Goal: Task Accomplishment & Management: Use online tool/utility

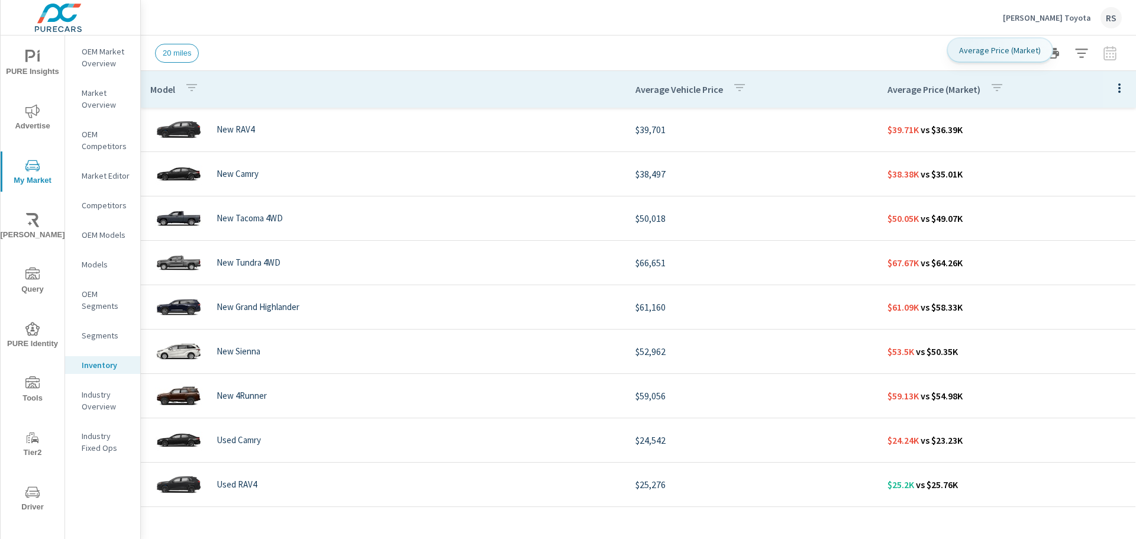
click at [925, 86] on p "Average Price (Market)" at bounding box center [934, 89] width 93 height 12
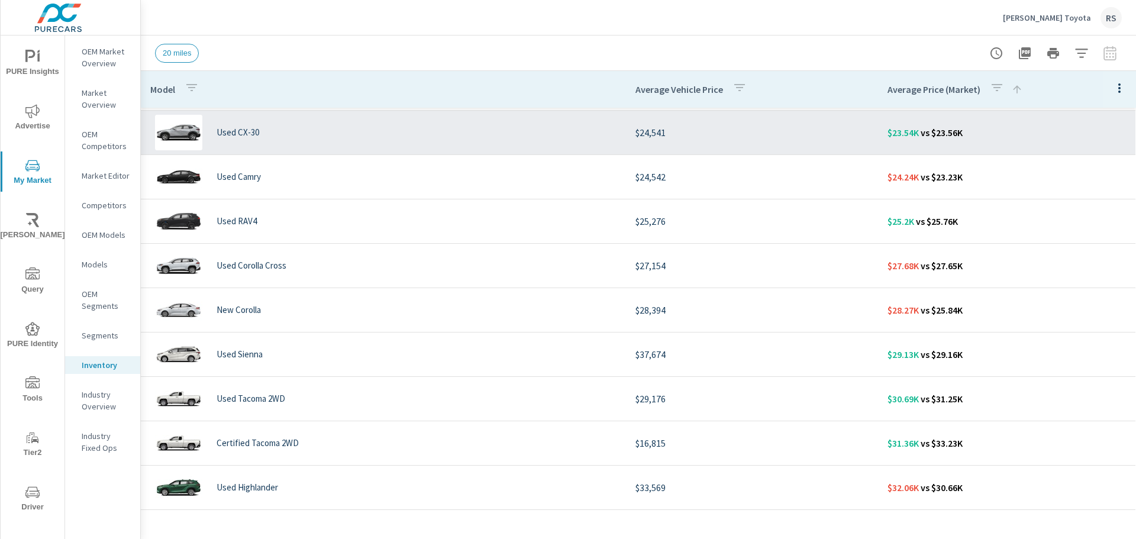
scroll to position [178, 0]
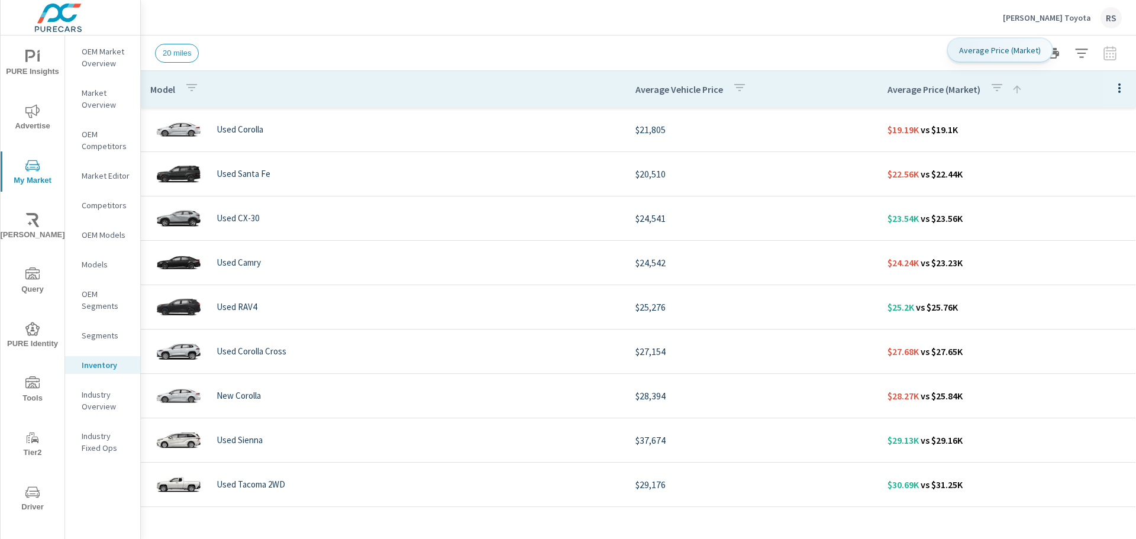
click at [914, 97] on div "Average Price (Market)" at bounding box center [967, 89] width 159 height 27
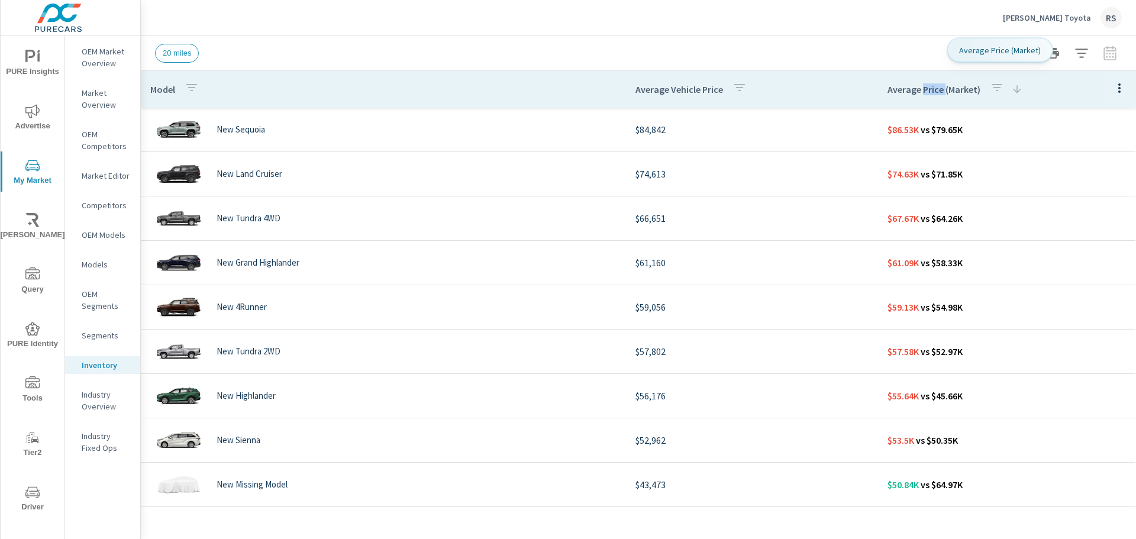
click at [914, 97] on div "Average Price (Market)" at bounding box center [967, 89] width 159 height 27
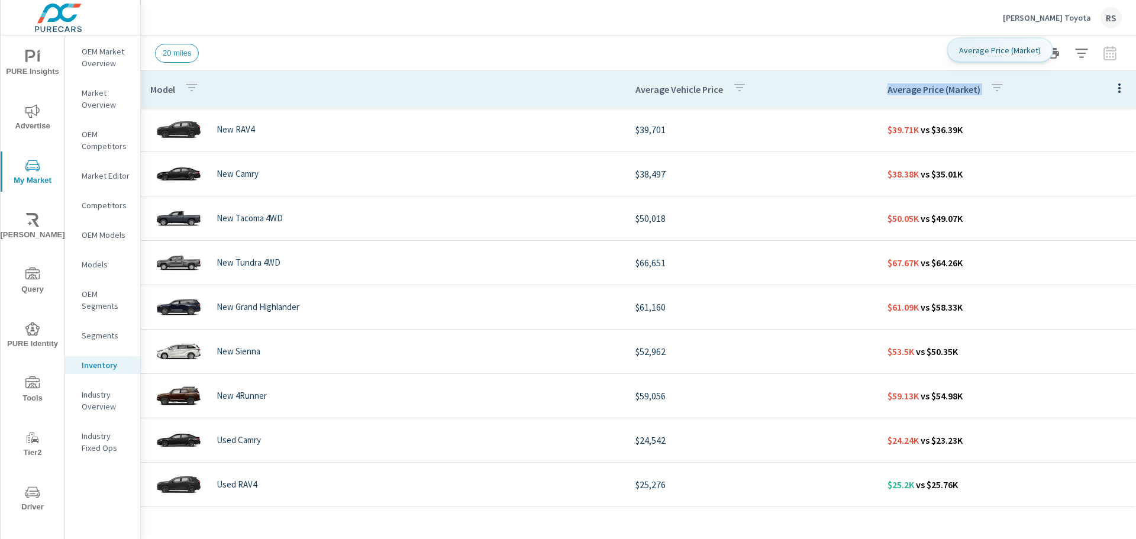
click at [914, 97] on div "Average Price (Market)" at bounding box center [948, 89] width 121 height 27
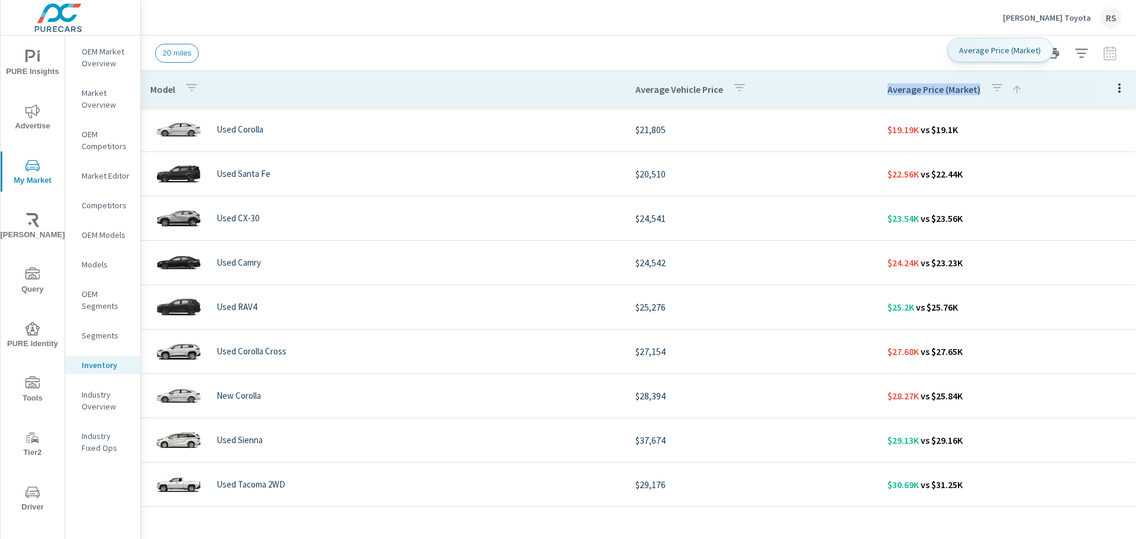
click at [914, 97] on div "Average Price (Market)" at bounding box center [967, 89] width 159 height 27
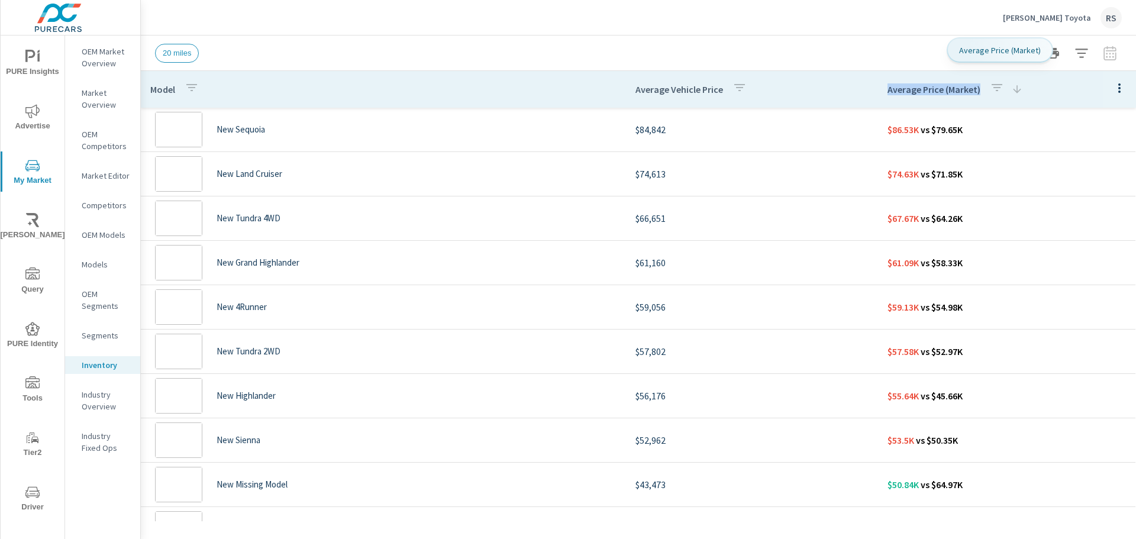
click at [914, 97] on div "Average Price (Market)" at bounding box center [967, 89] width 159 height 27
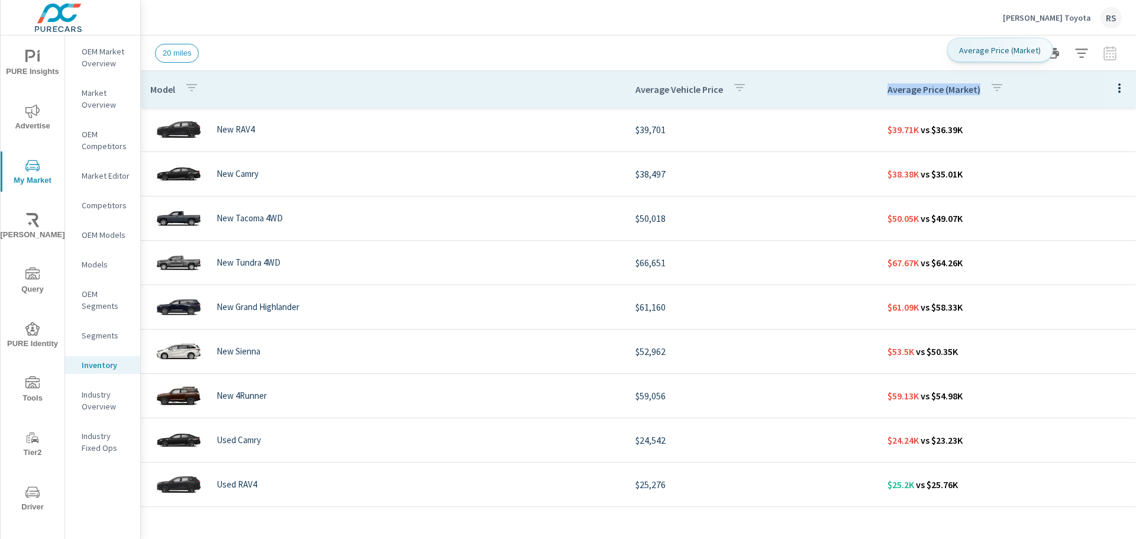
click at [914, 97] on div "Average Price (Market)" at bounding box center [948, 89] width 121 height 27
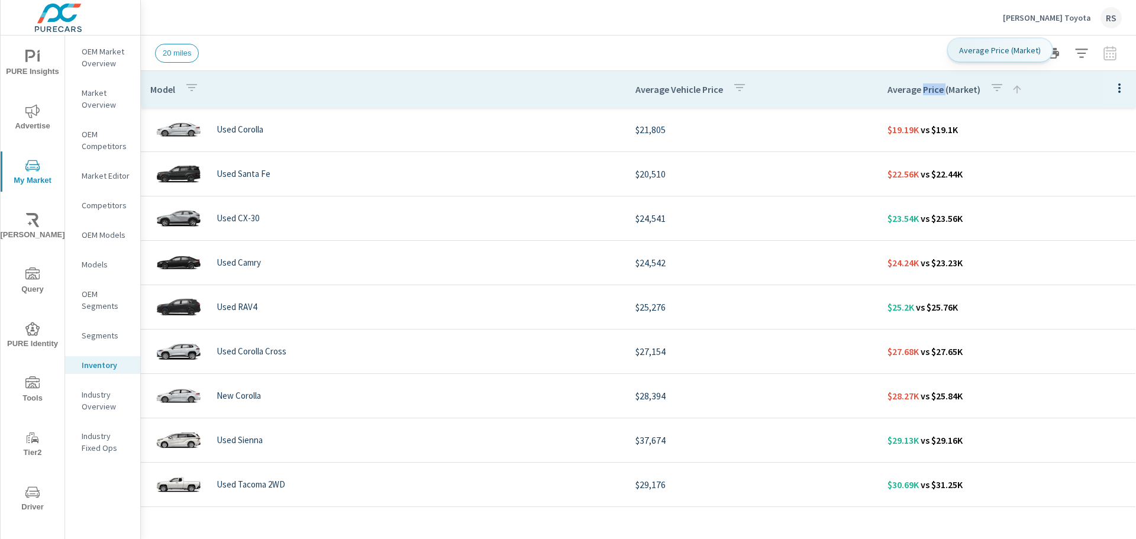
click at [914, 97] on div "Average Price (Market)" at bounding box center [967, 89] width 159 height 27
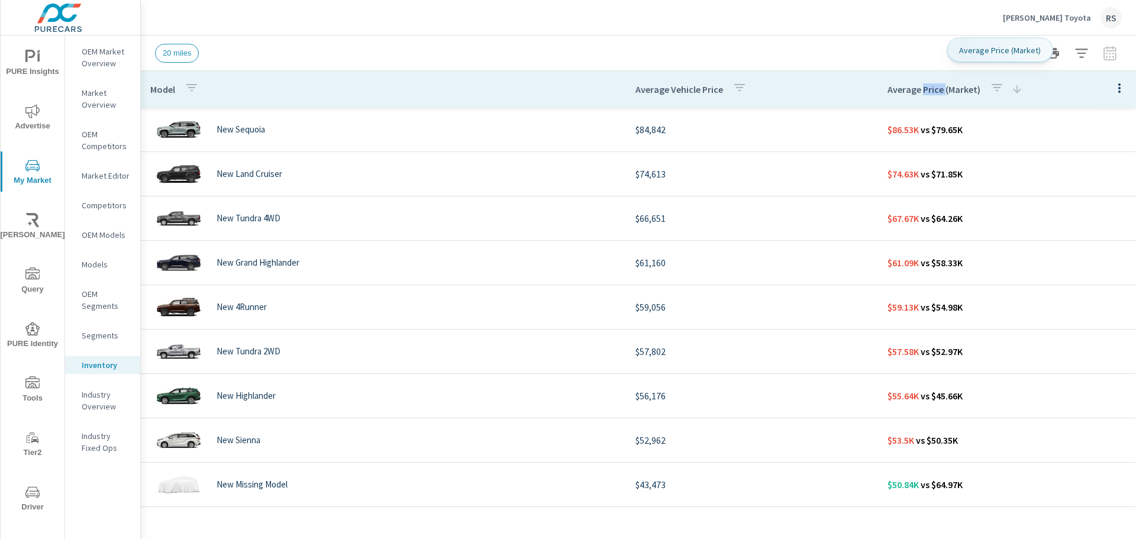
click at [914, 97] on div "Average Price (Market)" at bounding box center [967, 89] width 159 height 27
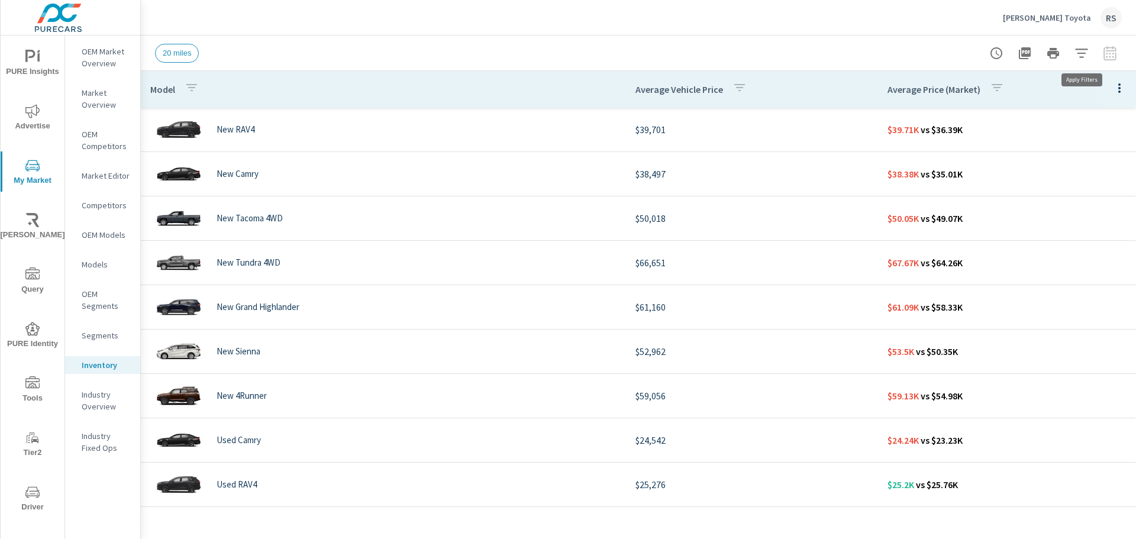
click at [1086, 59] on icon "button" at bounding box center [1082, 53] width 14 height 14
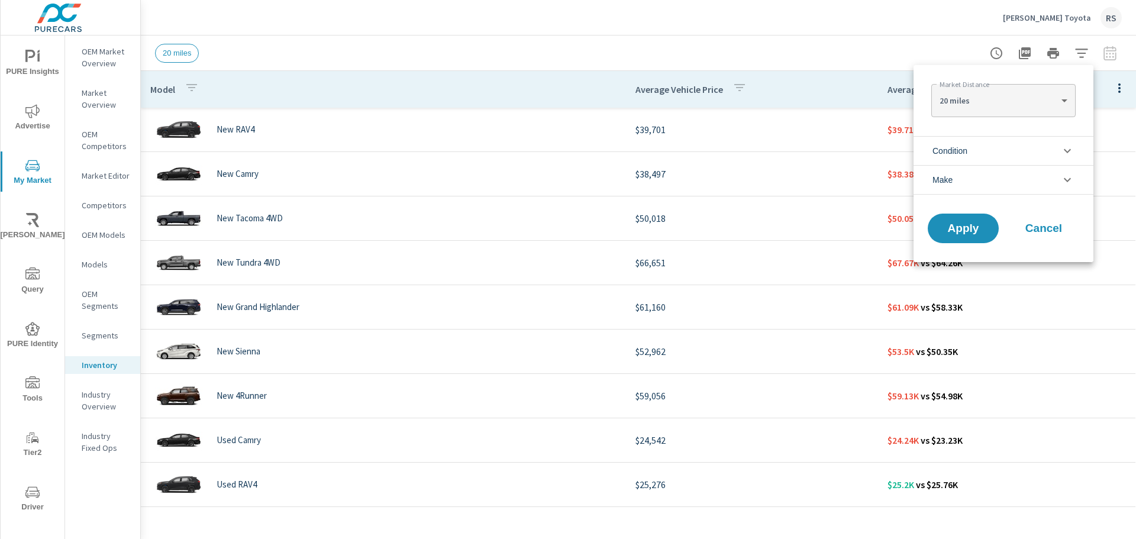
click at [1016, 105] on body "PURE Insights Advertise My Market [PERSON_NAME] Query PURE Identity Tools Tier2…" at bounding box center [568, 269] width 1136 height 539
click at [975, 170] on li "100 miles" at bounding box center [1003, 176] width 144 height 19
type Distance "100"
click at [962, 231] on span "Apply" at bounding box center [963, 228] width 49 height 11
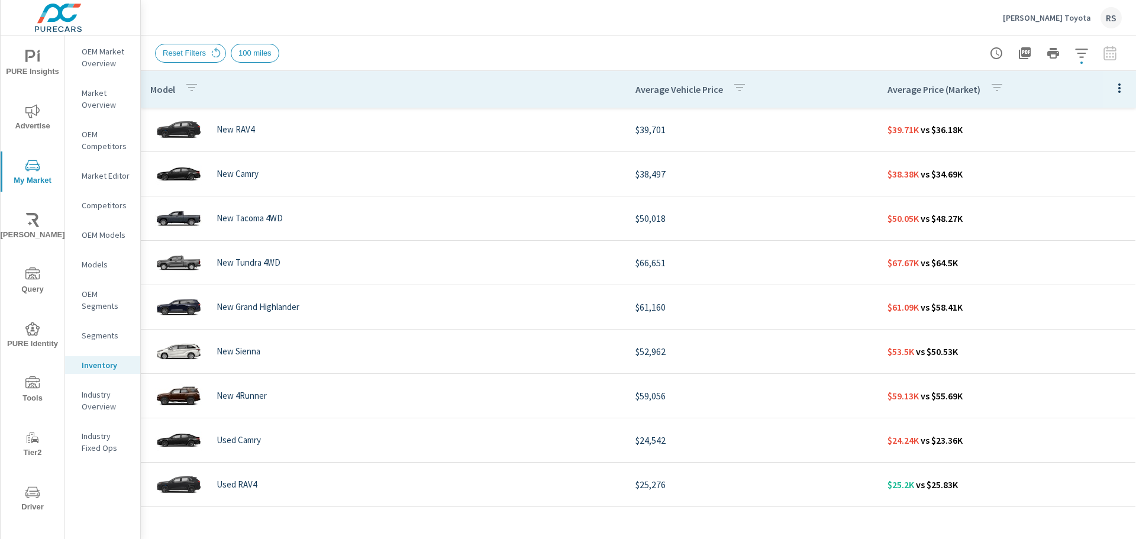
click at [260, 49] on span "100 miles" at bounding box center [254, 53] width 47 height 9
click at [1083, 57] on icon "button" at bounding box center [1081, 53] width 12 height 9
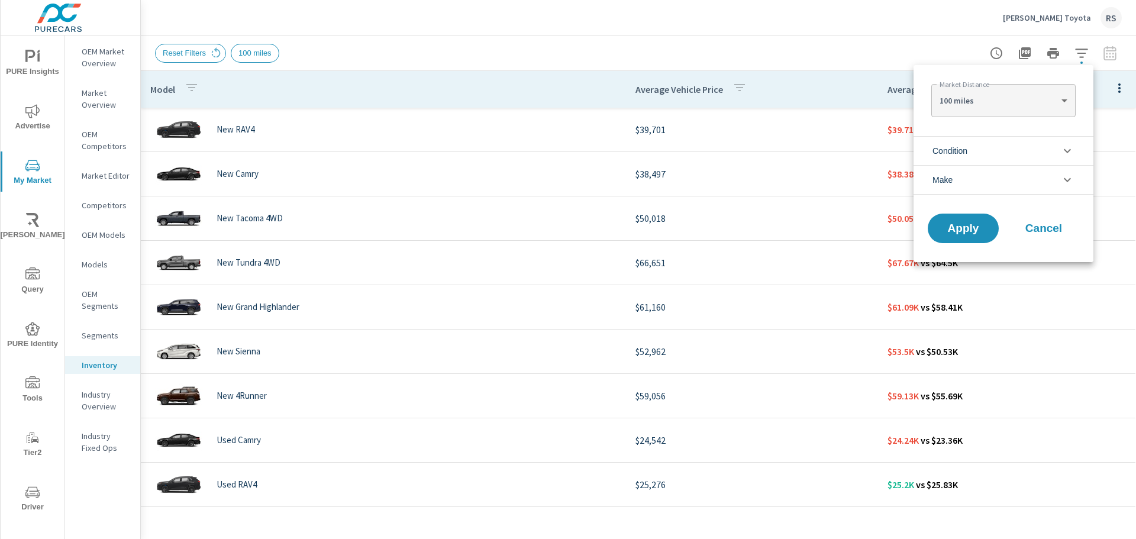
click at [992, 105] on body "PURE Insights Advertise My Market [PERSON_NAME] Query PURE Identity Tools Tier2…" at bounding box center [568, 269] width 1136 height 539
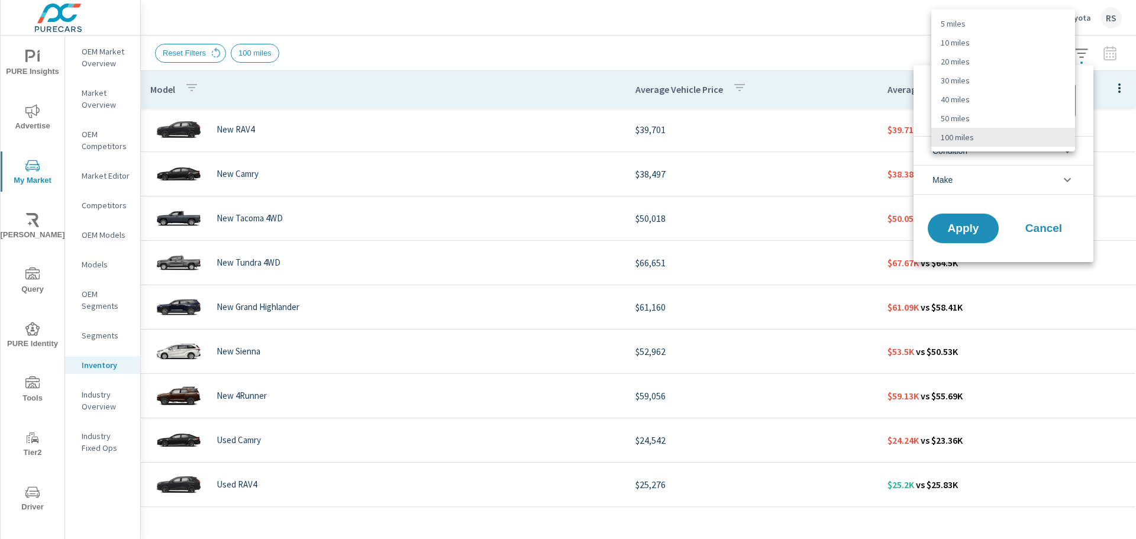
click at [966, 25] on li "5 miles" at bounding box center [1003, 23] width 144 height 19
type Distance "5"
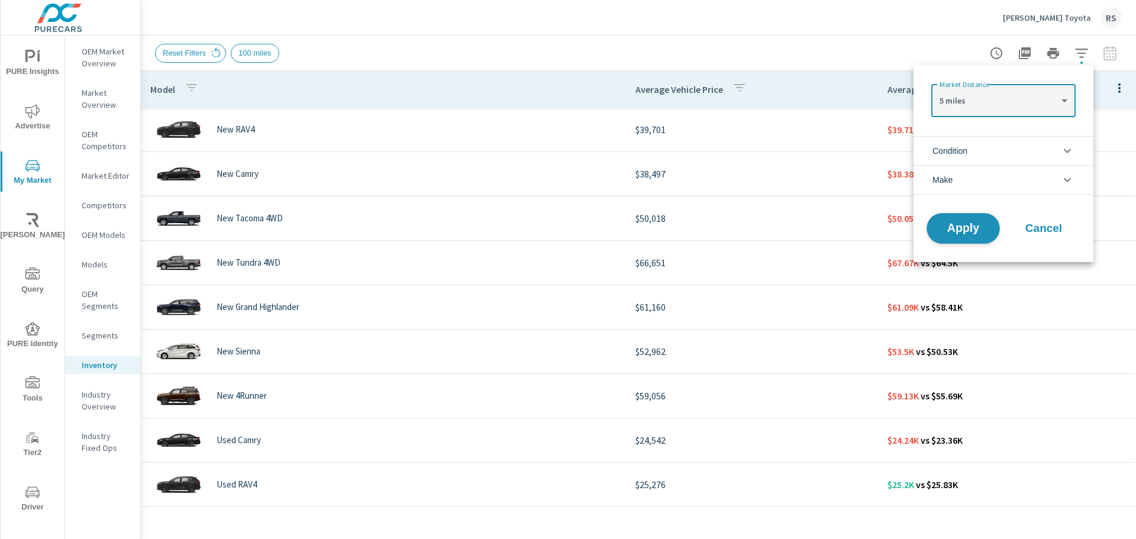
click at [976, 241] on button "Apply" at bounding box center [963, 228] width 73 height 31
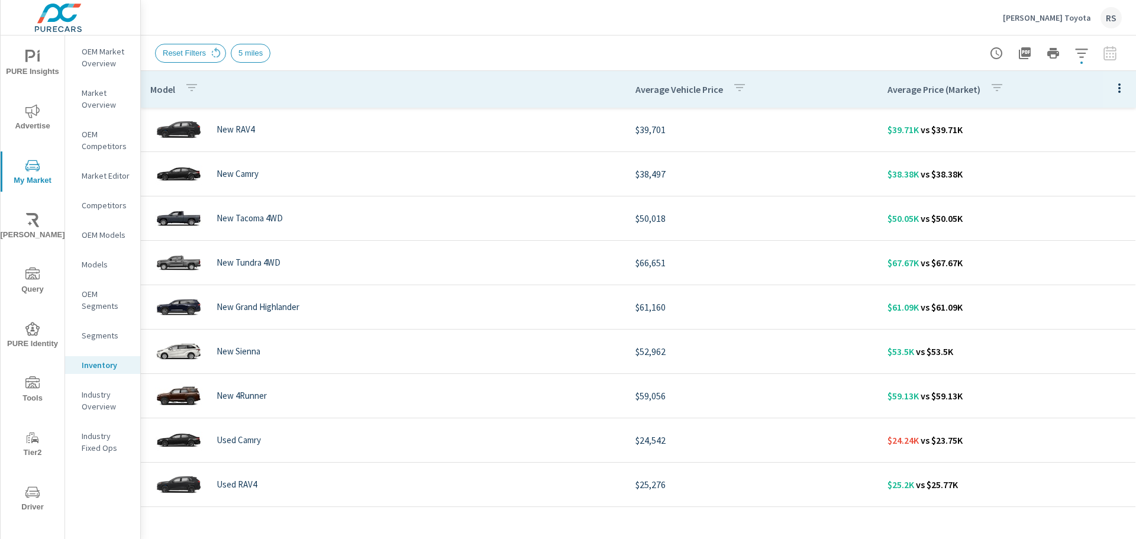
click at [882, 51] on div "Reset Filters 5 miles" at bounding box center [555, 53] width 801 height 19
